Goal: Book appointment/travel/reservation

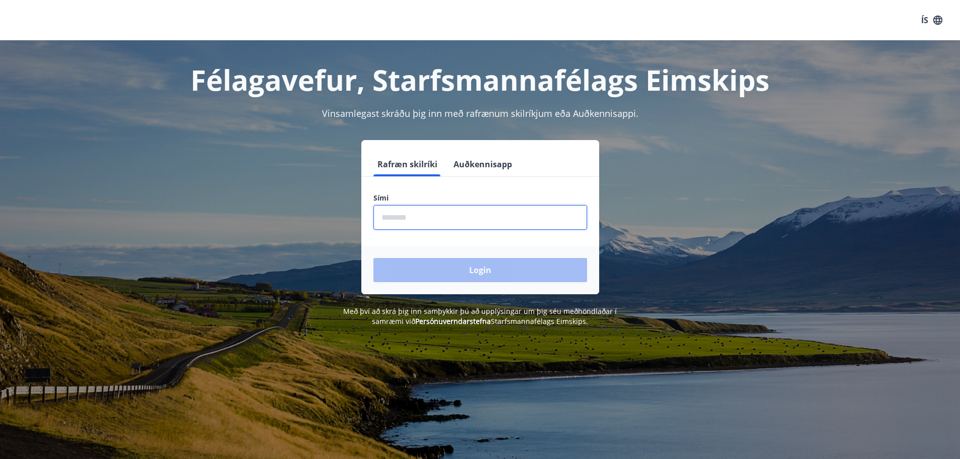
click at [451, 221] on input "phone" at bounding box center [480, 217] width 214 height 25
type input "********"
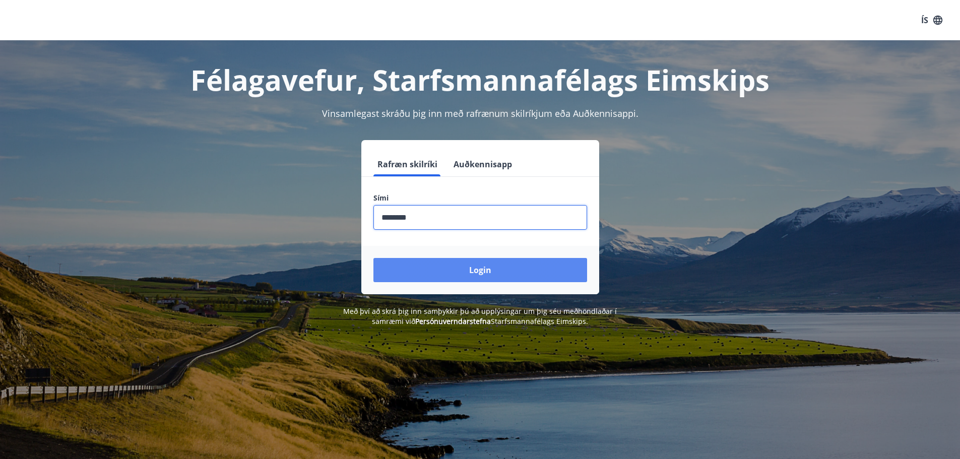
click at [464, 266] on button "Login" at bounding box center [480, 270] width 214 height 24
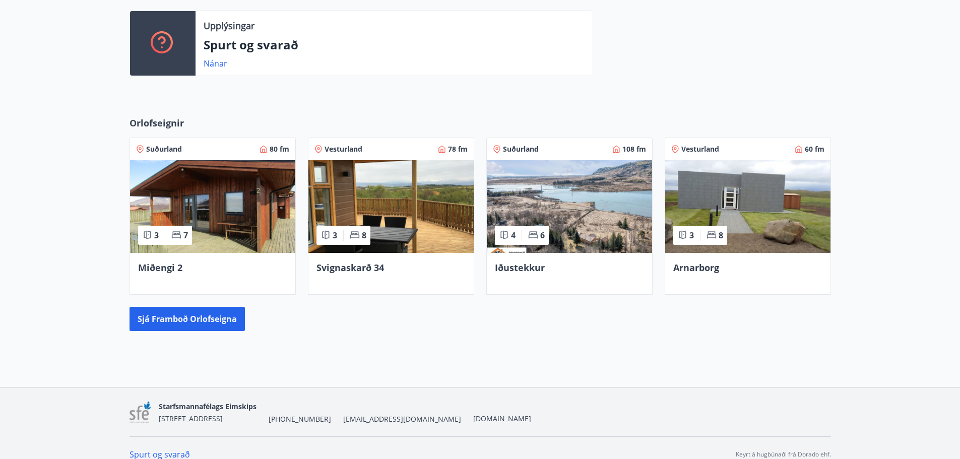
scroll to position [286, 0]
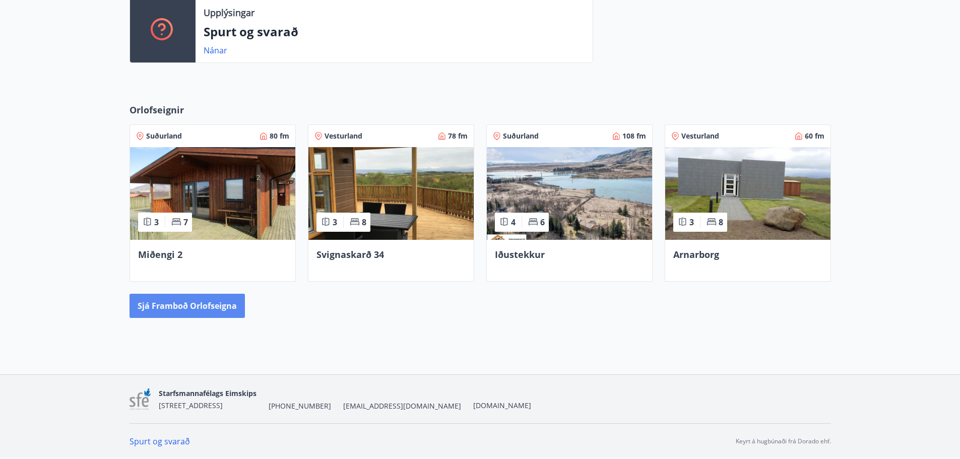
click at [185, 307] on button "Sjá framboð orlofseigna" at bounding box center [186, 306] width 115 height 24
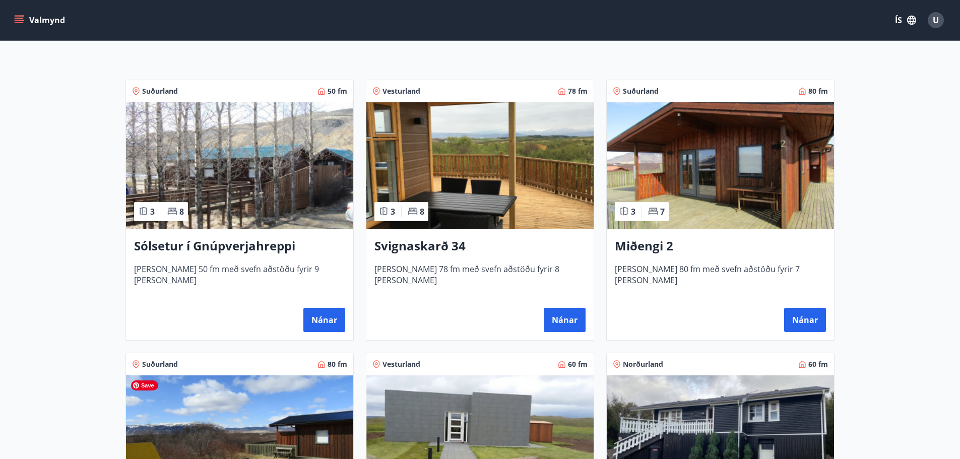
scroll to position [151, 0]
click at [326, 317] on button "Nánar" at bounding box center [324, 320] width 42 height 24
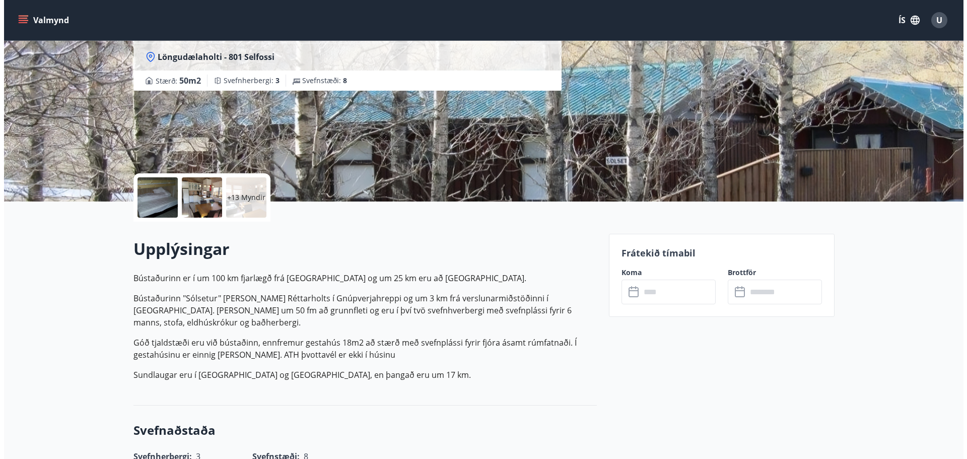
scroll to position [50, 0]
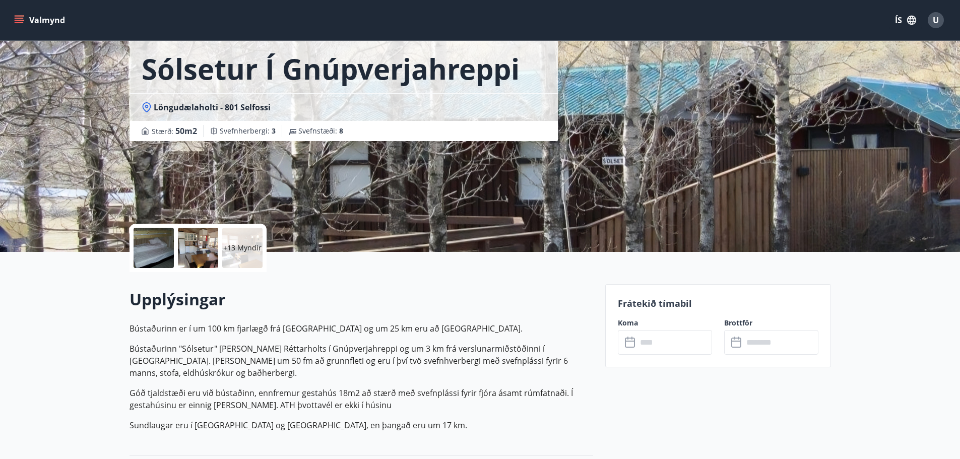
click at [239, 242] on div "+13 Myndir" at bounding box center [242, 248] width 40 height 40
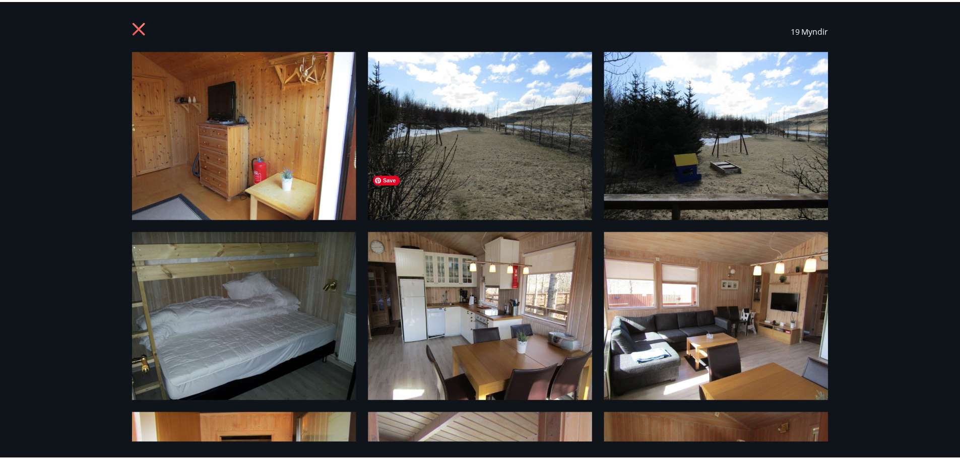
scroll to position [0, 0]
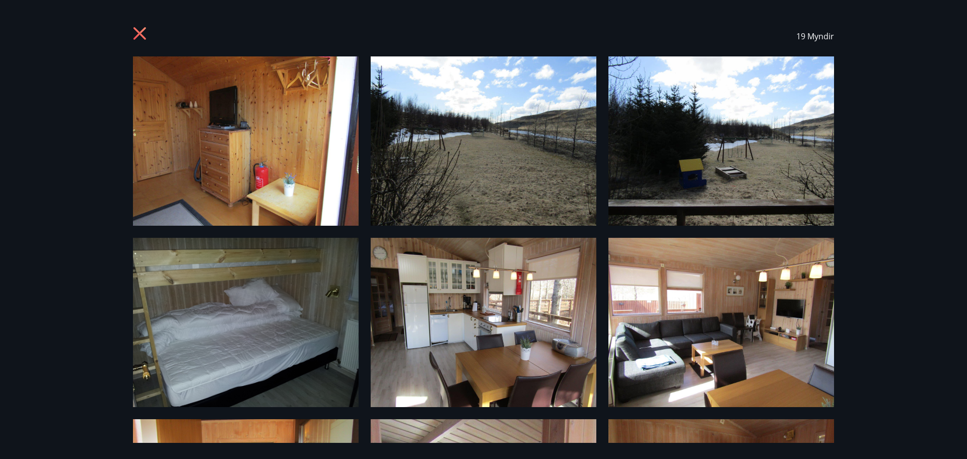
click at [139, 26] on div "19 Myndir" at bounding box center [483, 36] width 701 height 40
click at [140, 33] on icon at bounding box center [140, 33] width 3 height 3
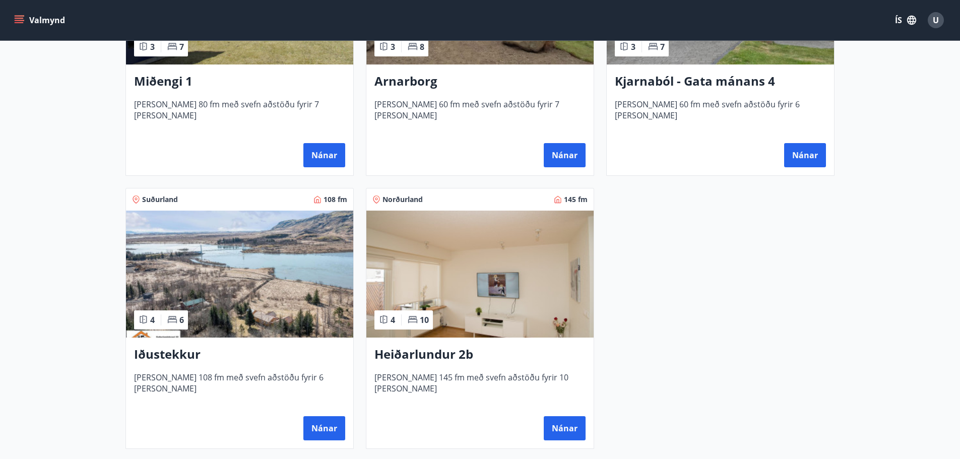
scroll to position [605, 0]
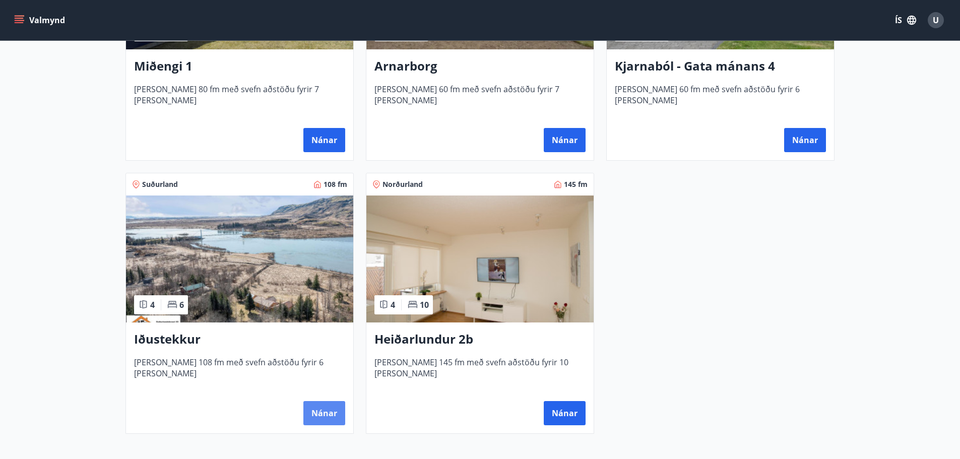
click at [327, 413] on button "Nánar" at bounding box center [324, 413] width 42 height 24
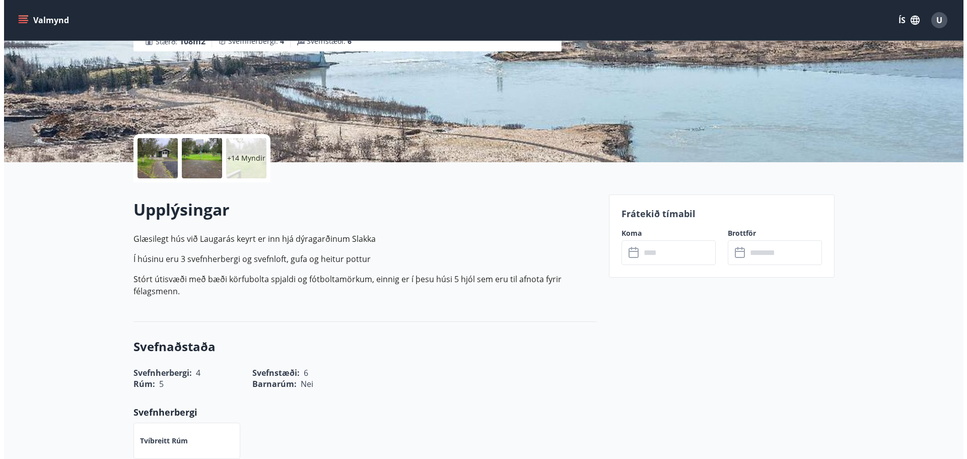
scroll to position [50, 0]
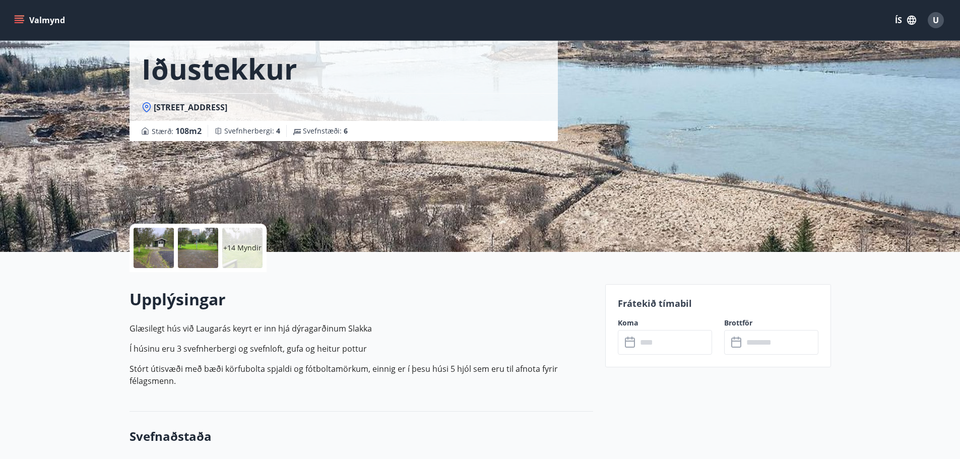
click at [243, 240] on div "+14 Myndir" at bounding box center [242, 248] width 40 height 40
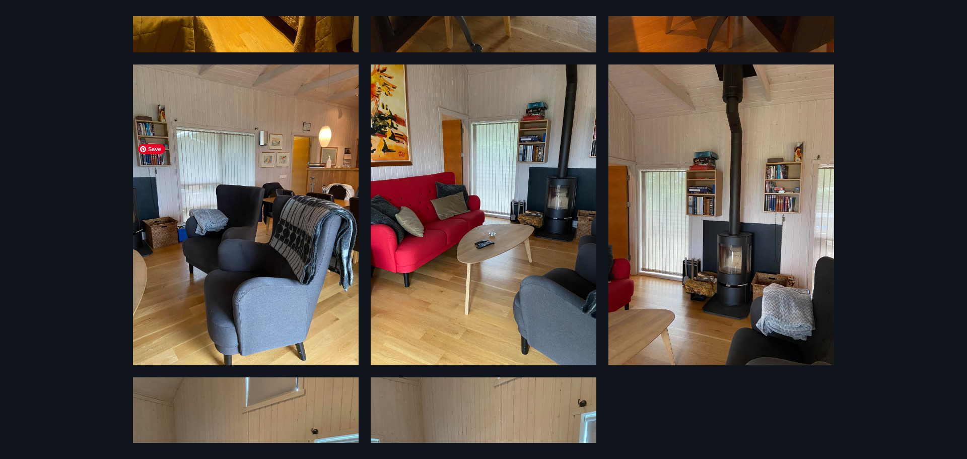
scroll to position [1543, 0]
